Goal: Information Seeking & Learning: Learn about a topic

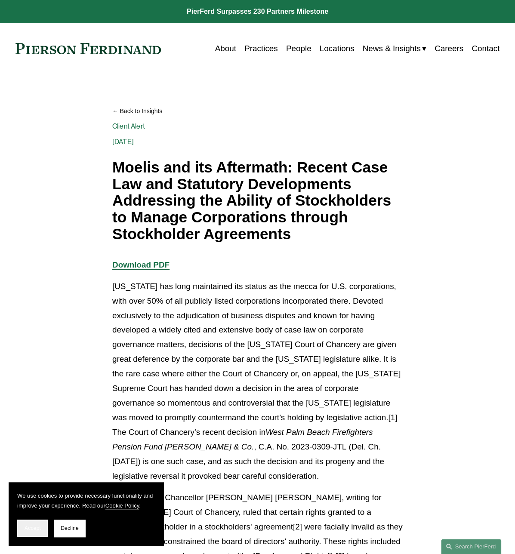
click at [28, 528] on span "Accept" at bounding box center [33, 528] width 16 height 6
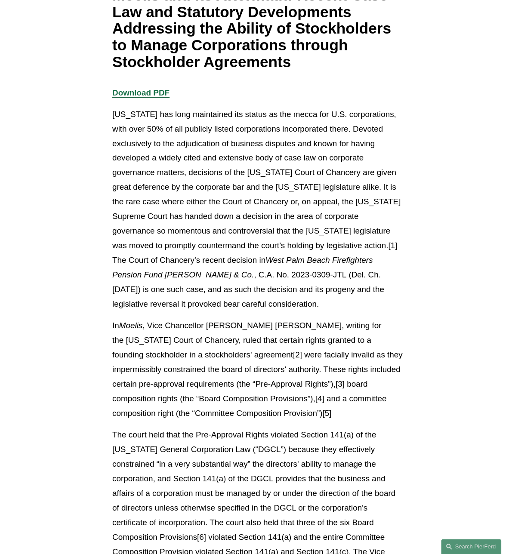
scroll to position [258, 0]
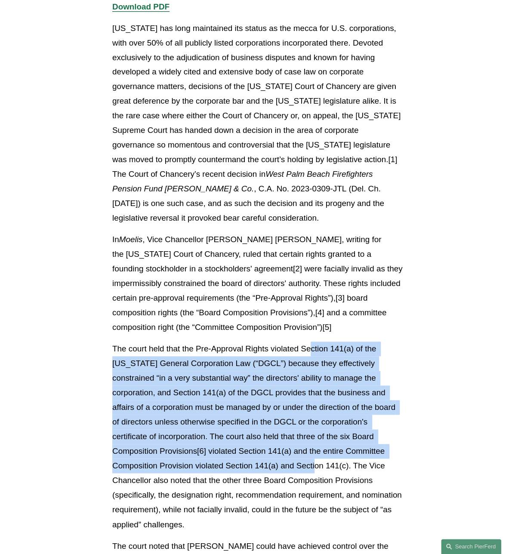
drag, startPoint x: 310, startPoint y: 349, endPoint x: 325, endPoint y: 463, distance: 114.6
click at [325, 463] on p "The court held that the Pre-Approval Rights violated Section 141(a) of the [US_…" at bounding box center [257, 437] width 290 height 190
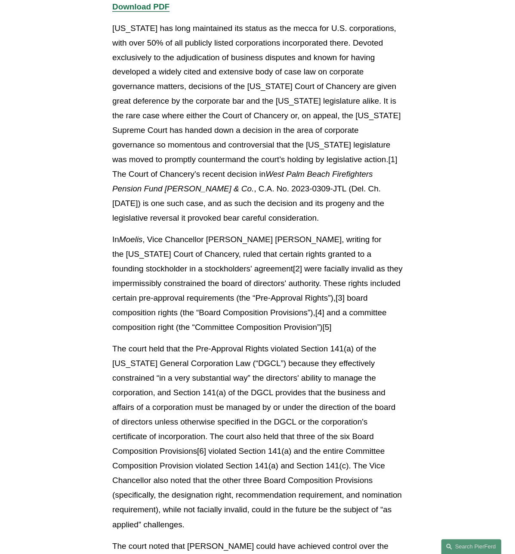
click at [259, 304] on p "In Moelis , Vice Chancellor [PERSON_NAME] [PERSON_NAME], writing for the [US_ST…" at bounding box center [257, 283] width 290 height 102
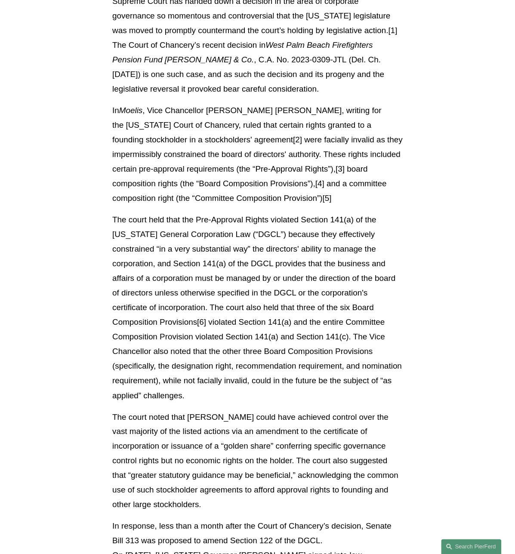
scroll to position [559, 0]
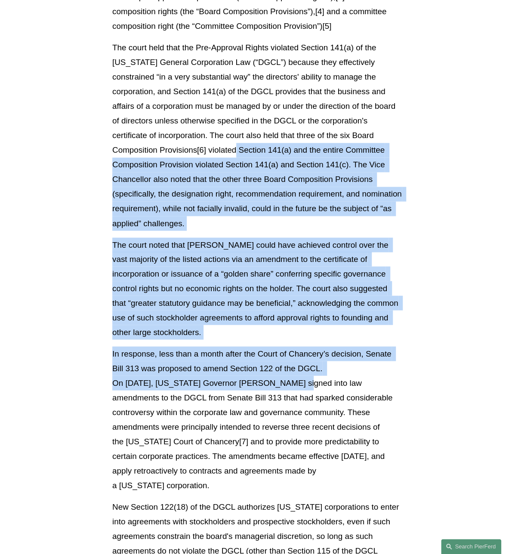
drag, startPoint x: 242, startPoint y: 164, endPoint x: 253, endPoint y: 382, distance: 218.8
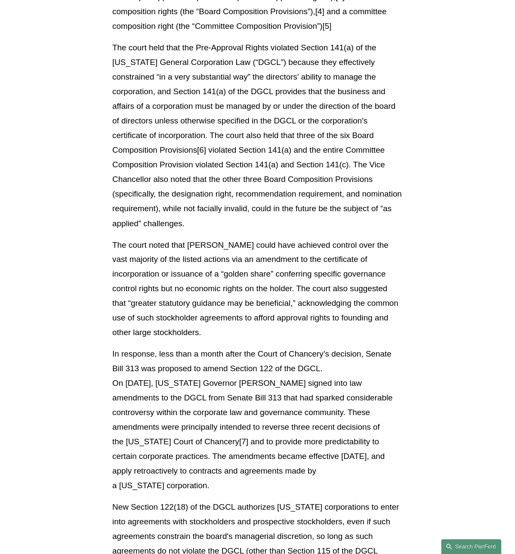
click at [209, 500] on p "New Section 122(18) of the DGCL authorizes [US_STATE] corporations to enter int…" at bounding box center [257, 543] width 290 height 88
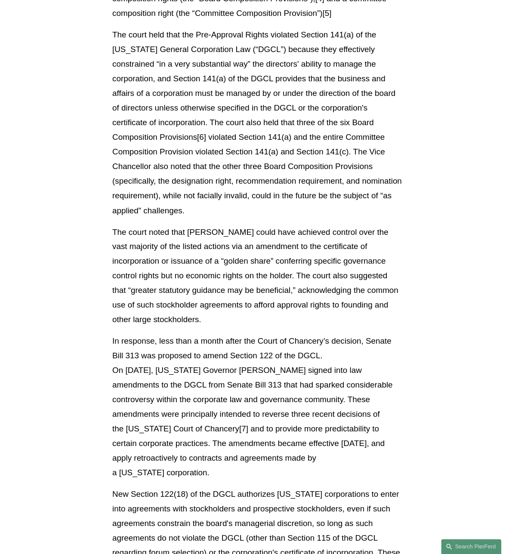
scroll to position [817, 0]
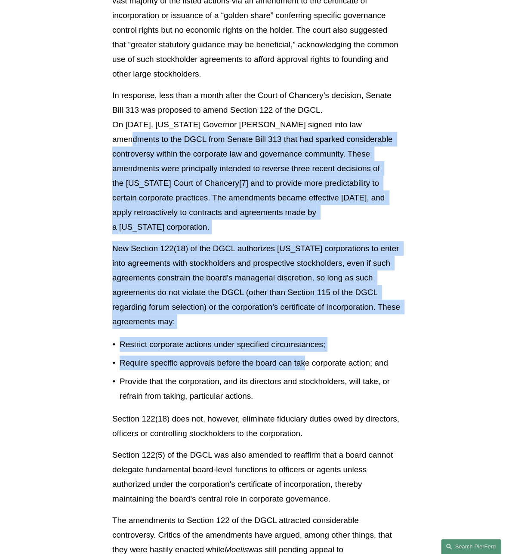
drag, startPoint x: 301, startPoint y: 194, endPoint x: 305, endPoint y: 342, distance: 148.0
click at [305, 342] on div "Download PDF [US_STATE] has long maintained its status as the mecca for U.S. co…" at bounding box center [257, 471] width 290 height 2063
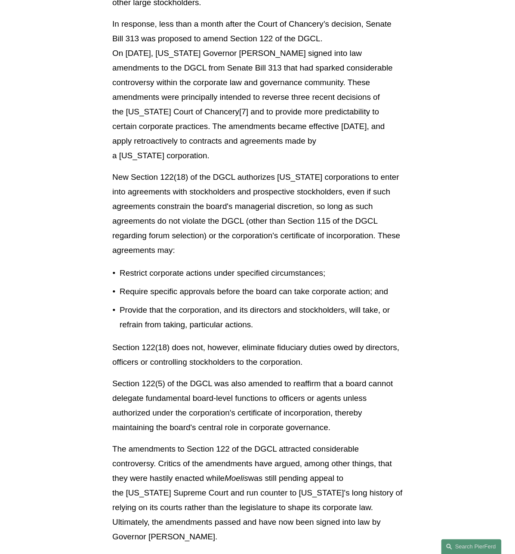
scroll to position [903, 0]
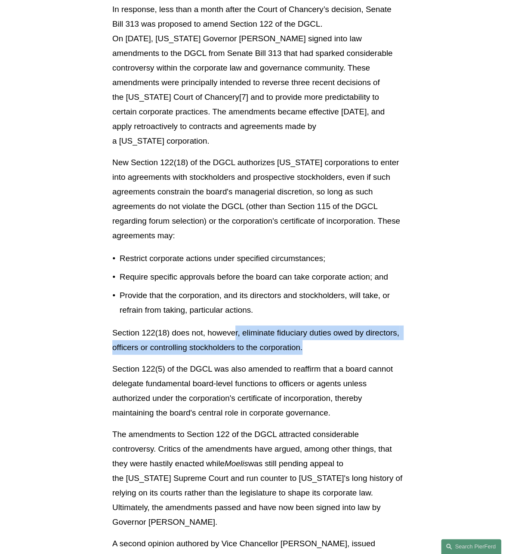
drag, startPoint x: 340, startPoint y: 337, endPoint x: 234, endPoint y: 311, distance: 108.9
click at [234, 311] on div "Download PDF [US_STATE] has long maintained its status as the mecca for U.S. co…" at bounding box center [257, 385] width 290 height 2063
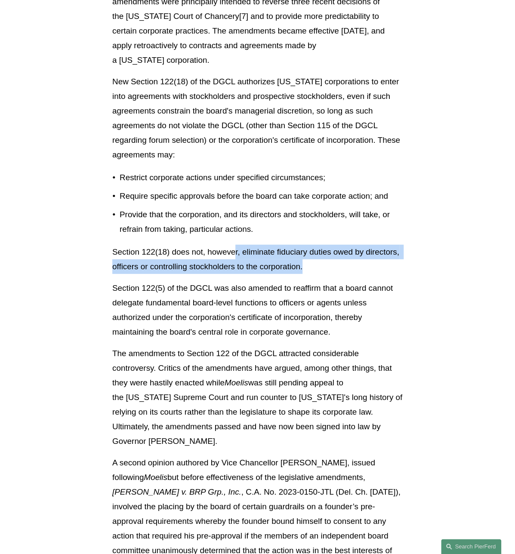
scroll to position [989, 0]
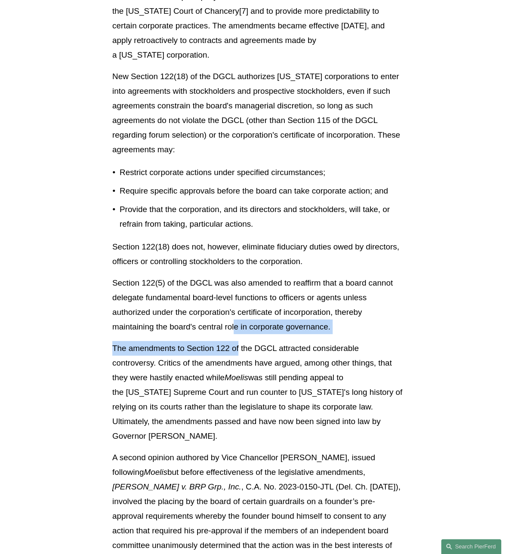
drag, startPoint x: 236, startPoint y: 324, endPoint x: 233, endPoint y: 355, distance: 31.1
click at [234, 352] on div "Download PDF [US_STATE] has long maintained its status as the mecca for U.S. co…" at bounding box center [257, 299] width 290 height 2063
click at [218, 363] on p "The amendments to Section 122 of the DGCL attracted considerable controversy. C…" at bounding box center [257, 392] width 290 height 102
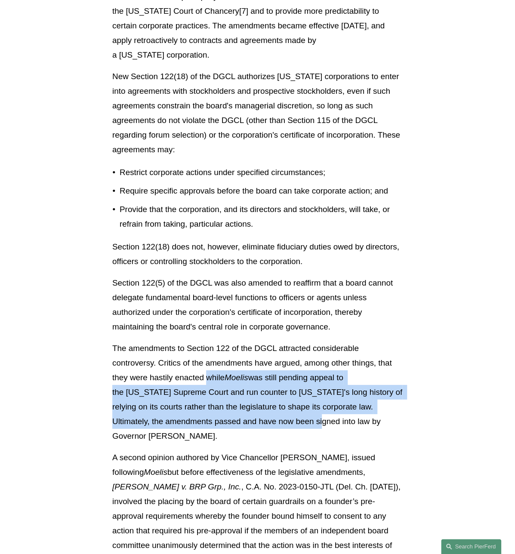
drag, startPoint x: 209, startPoint y: 358, endPoint x: 282, endPoint y: 413, distance: 91.3
click at [282, 413] on p "The amendments to Section 122 of the DGCL attracted considerable controversy. C…" at bounding box center [257, 392] width 290 height 102
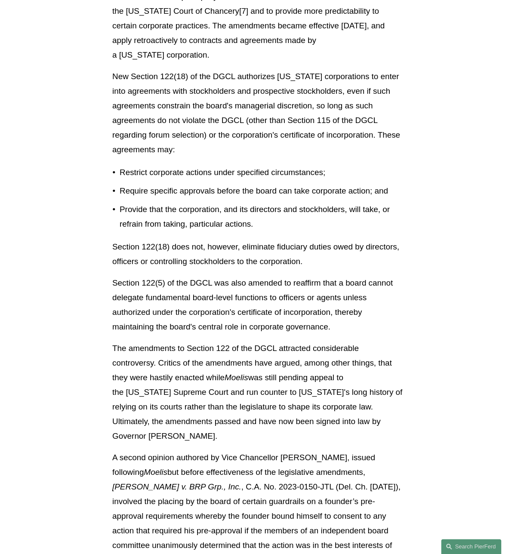
click at [216, 450] on p "A second opinion authored by Vice Chancellor [PERSON_NAME], issued following Mo…" at bounding box center [257, 552] width 290 height 205
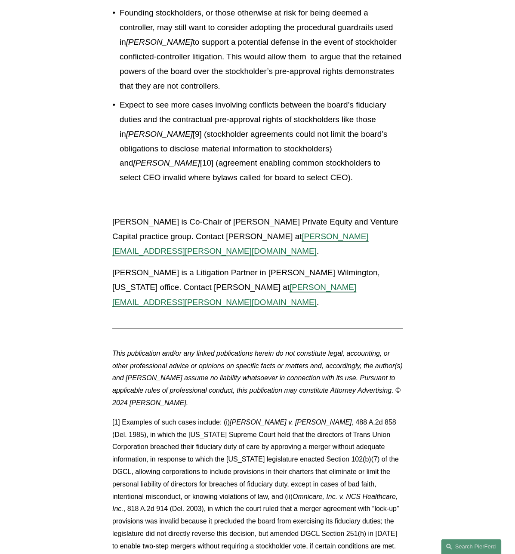
scroll to position [2022, 0]
